Goal: Task Accomplishment & Management: Manage account settings

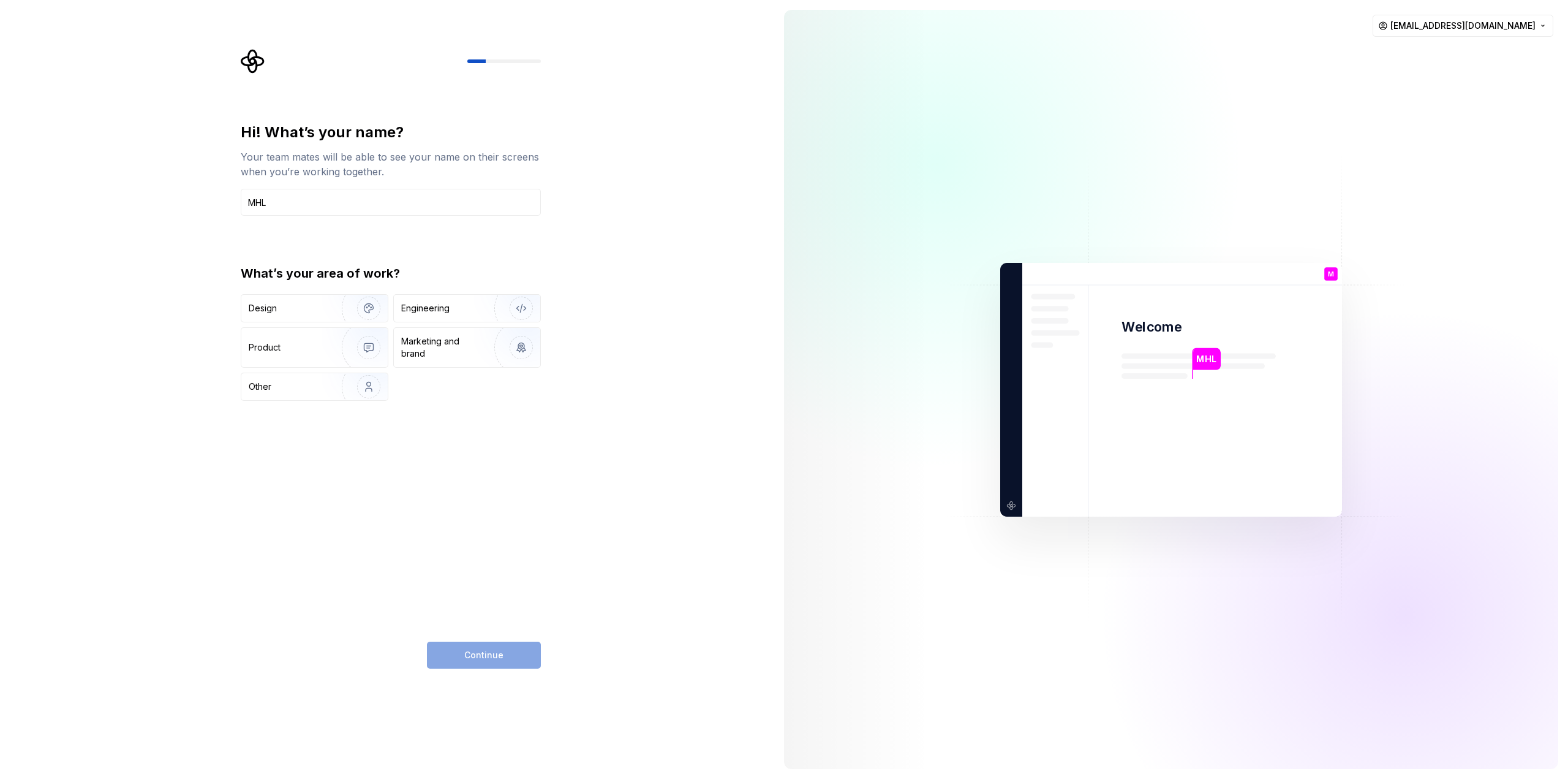
type input "MHL"
click at [466, 662] on div "Continue" at bounding box center [484, 655] width 114 height 27
click at [281, 389] on div "Other" at bounding box center [284, 387] width 71 height 12
click at [283, 384] on icon "button" at bounding box center [278, 386] width 10 height 10
click at [428, 314] on div "Engineering" at bounding box center [425, 308] width 48 height 12
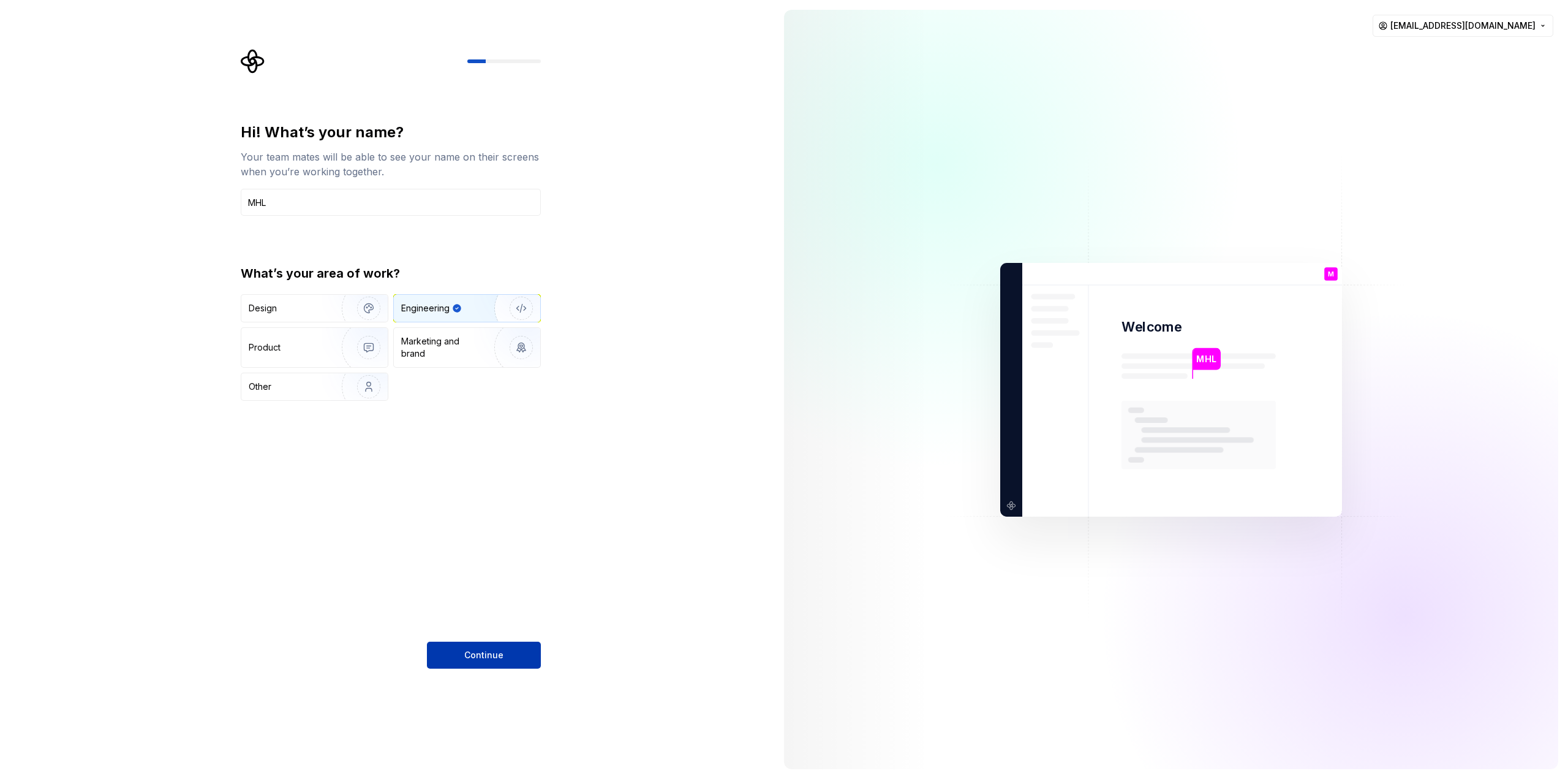
click at [475, 652] on span "Continue" at bounding box center [484, 655] width 39 height 12
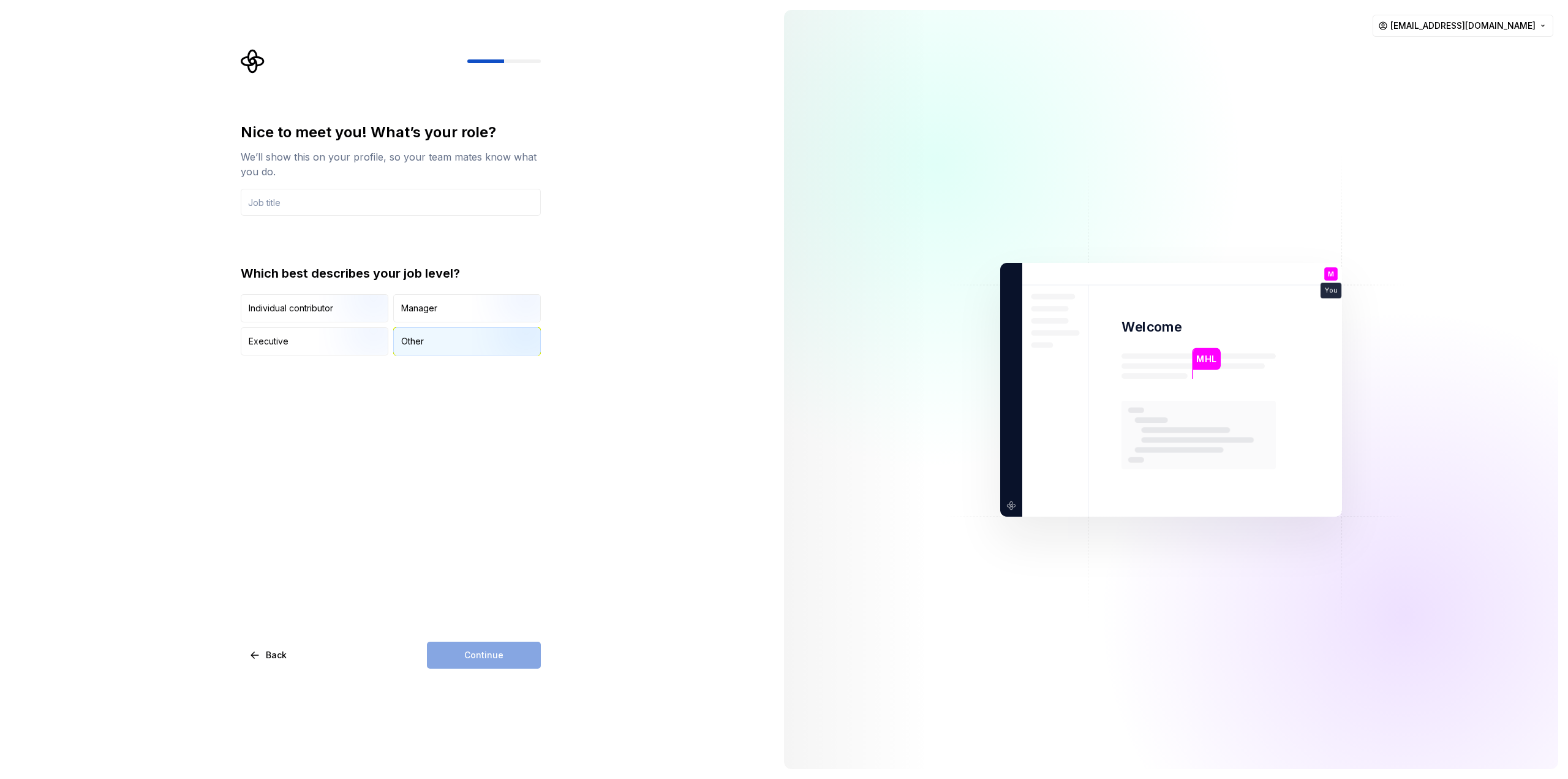
click at [420, 349] on div "Other" at bounding box center [466, 341] width 146 height 27
click at [316, 201] on input "text" at bounding box center [391, 202] width 300 height 27
type input "QA"
click at [488, 655] on span "Continue" at bounding box center [484, 655] width 39 height 12
click at [241, 301] on div at bounding box center [247, 300] width 12 height 12
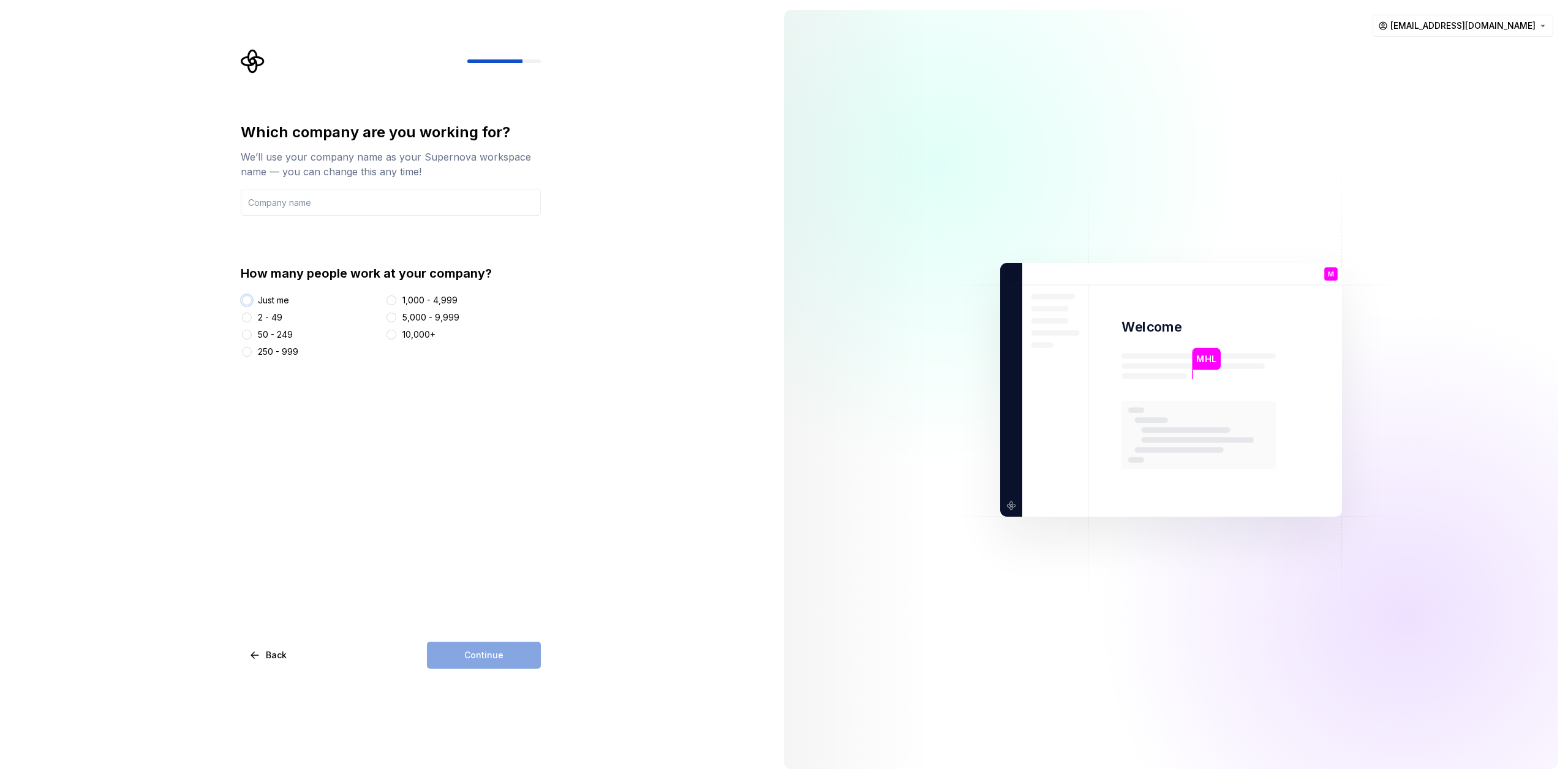
click at [247, 300] on button "Just me" at bounding box center [247, 300] width 10 height 10
click at [306, 608] on div "Which company are you working for? We’ll use your company name as your Supernov…" at bounding box center [391, 395] width 300 height 546
click at [1544, 24] on html "Which company are you working for? We’ll use your company name as your Supernov…" at bounding box center [784, 389] width 1568 height 779
click at [1480, 79] on div "Delete account" at bounding box center [1501, 77] width 117 height 12
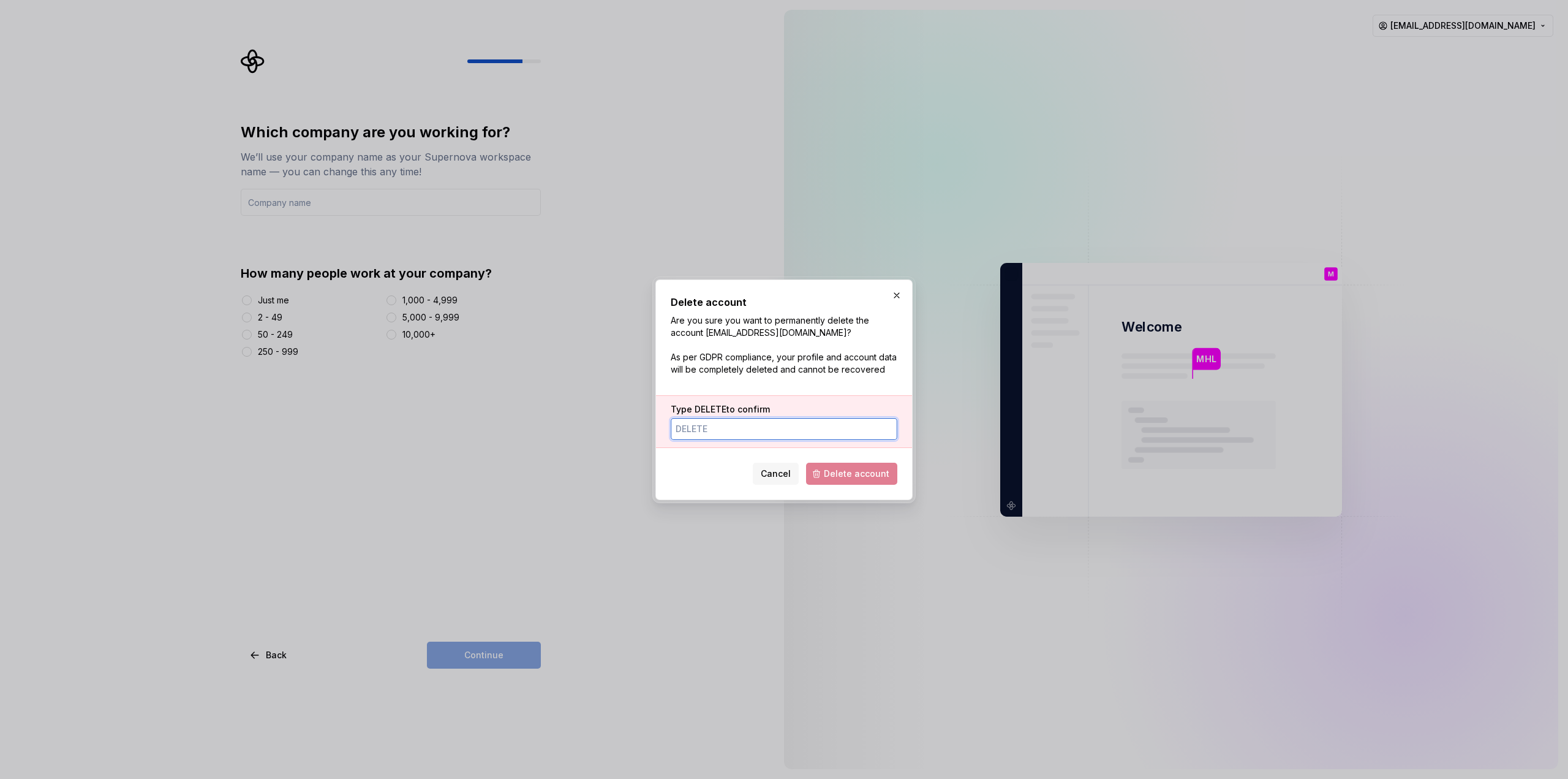
click at [706, 432] on input "Type DELETE to confirm" at bounding box center [784, 429] width 227 height 22
click at [710, 408] on span "DELETE" at bounding box center [710, 409] width 32 height 10
click at [710, 418] on input "Type DELETE to confirm" at bounding box center [784, 429] width 227 height 22
click at [710, 408] on span "DELETE" at bounding box center [710, 409] width 32 height 10
click at [710, 418] on input "Type DELETE to confirm" at bounding box center [784, 429] width 227 height 22
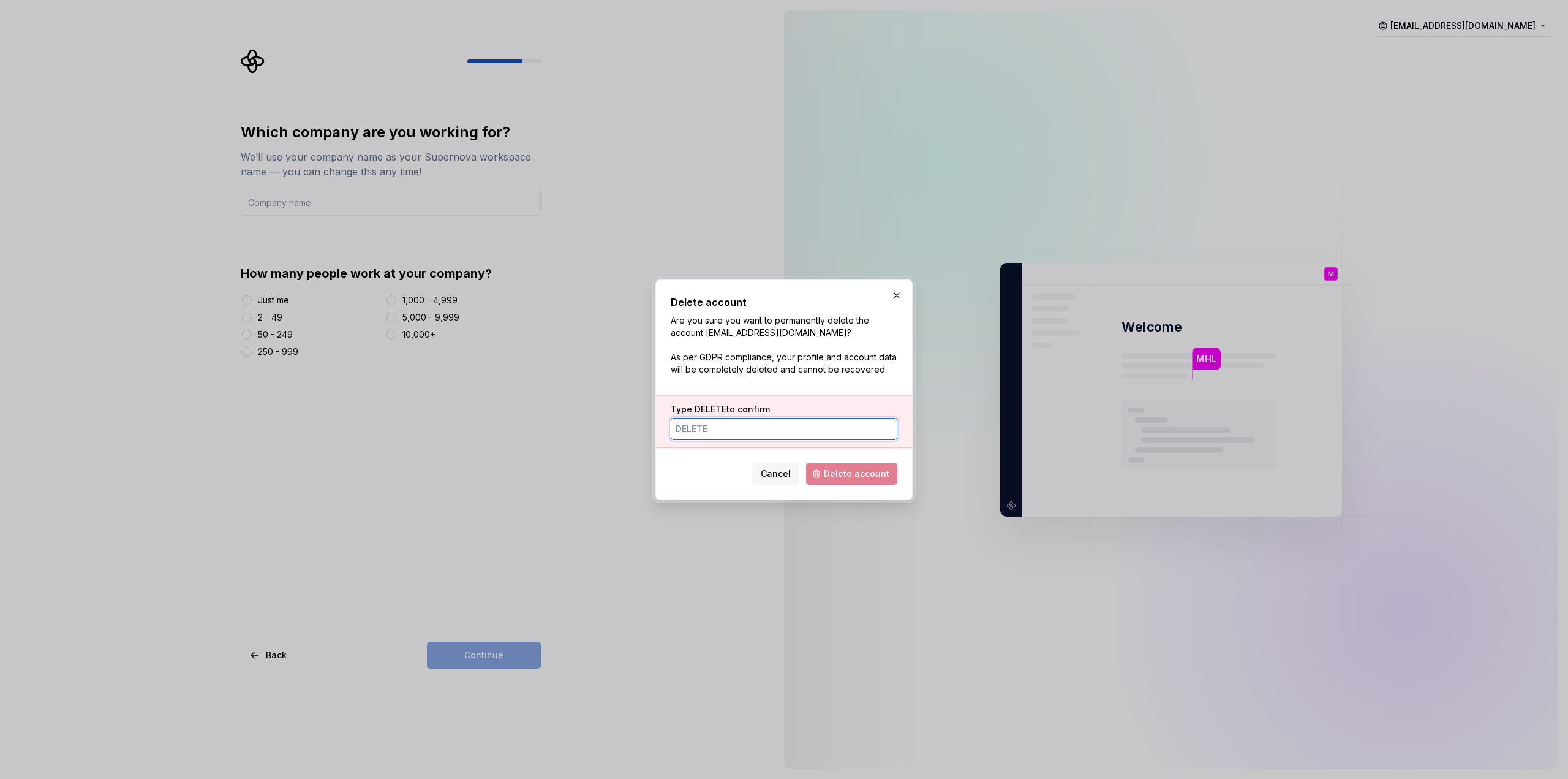
click at [710, 429] on input "Type DELETE to confirm" at bounding box center [784, 429] width 227 height 22
type input "DELETE"
click at [883, 473] on span "Delete account" at bounding box center [856, 474] width 66 height 12
